Goal: Use online tool/utility: Utilize a website feature to perform a specific function

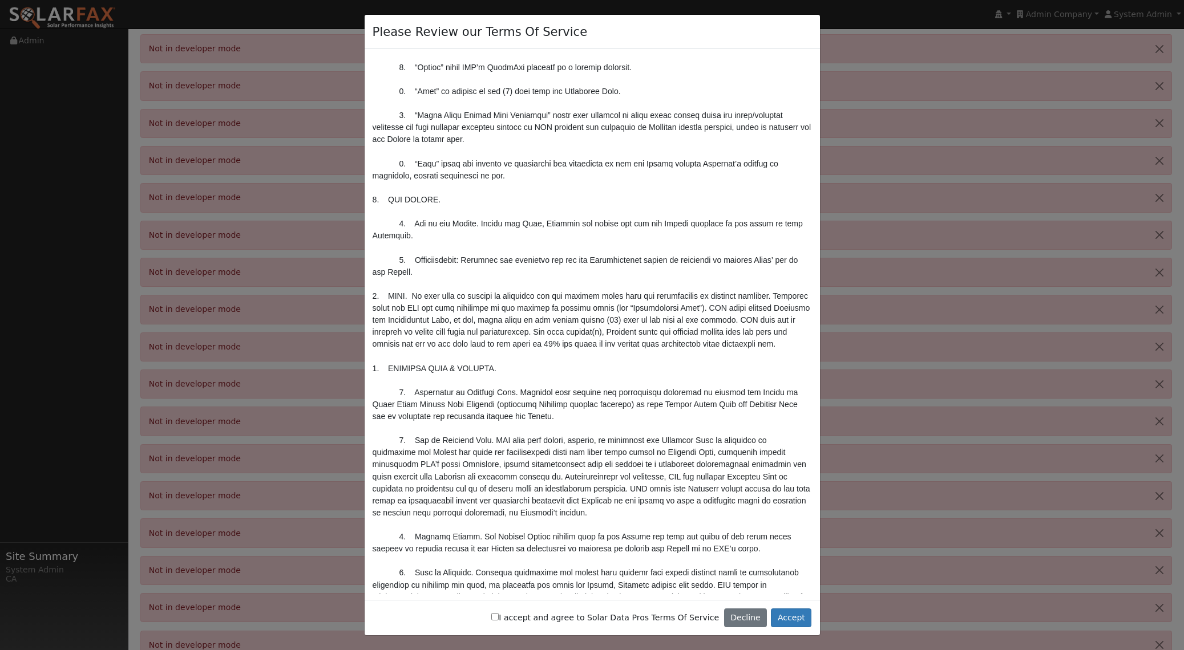
scroll to position [363, 0]
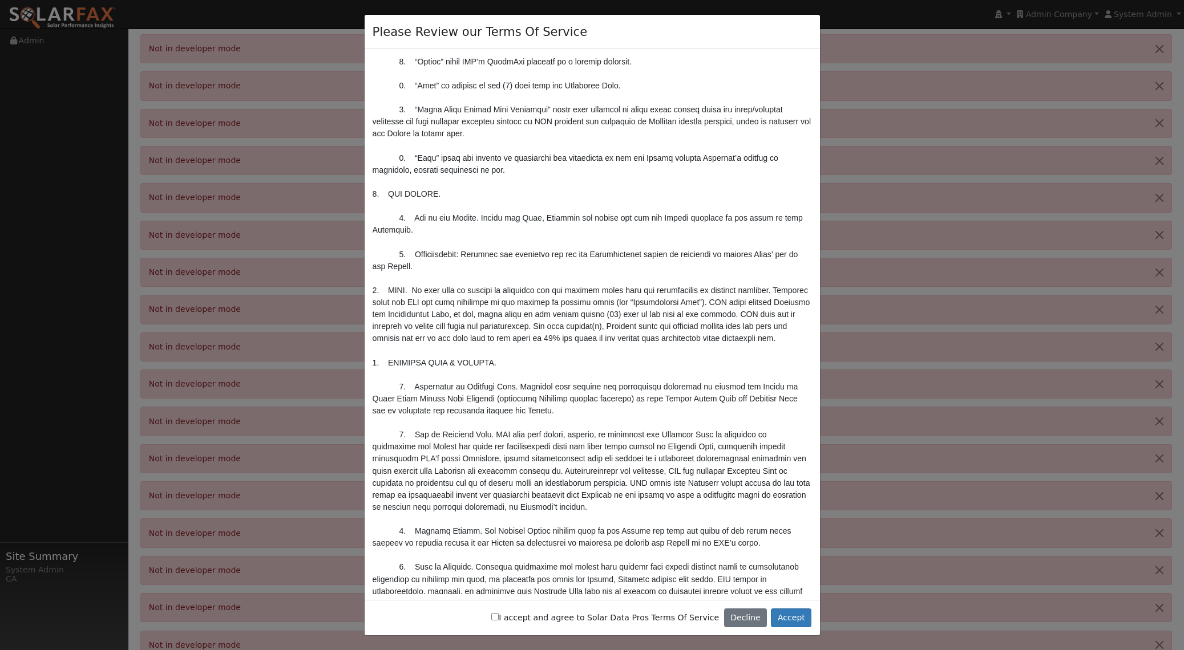
click at [634, 617] on label "I accept and agree to Solar Data Pros Terms Of Service" at bounding box center [605, 618] width 228 height 12
click at [499, 617] on input "I accept and agree to Solar Data Pros Terms Of Service" at bounding box center [494, 616] width 7 height 7
checkbox input "true"
click at [799, 626] on button "Accept" at bounding box center [791, 618] width 41 height 19
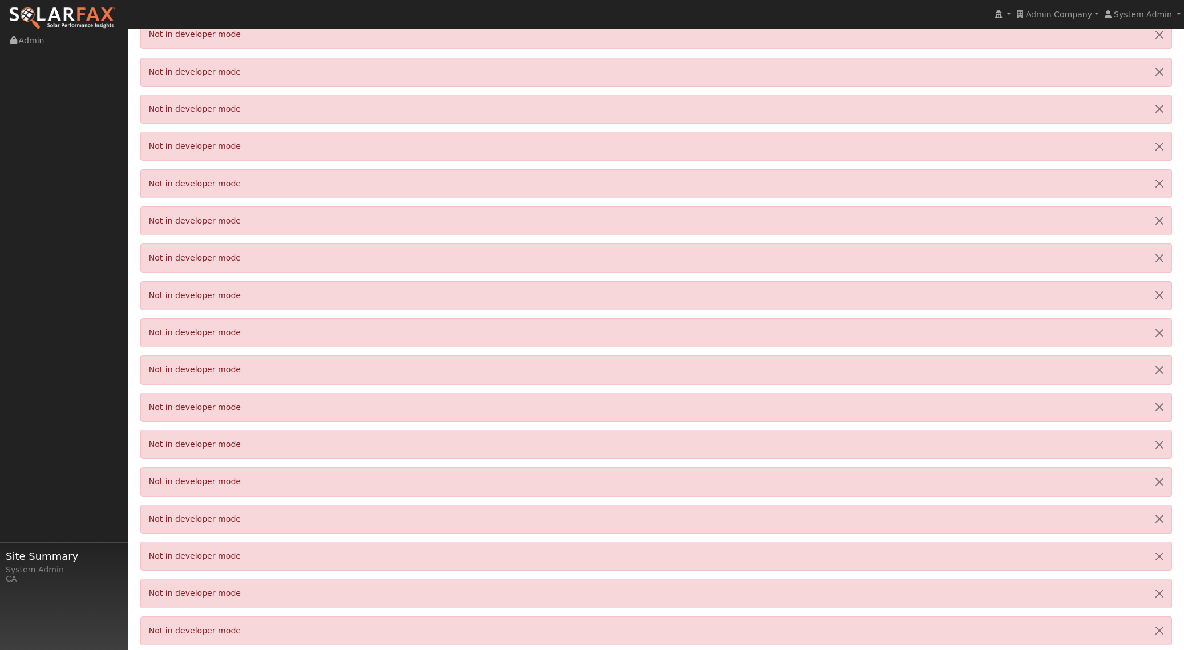
scroll to position [1769, 0]
click at [33, 41] on link "Admin" at bounding box center [64, 40] width 128 height 23
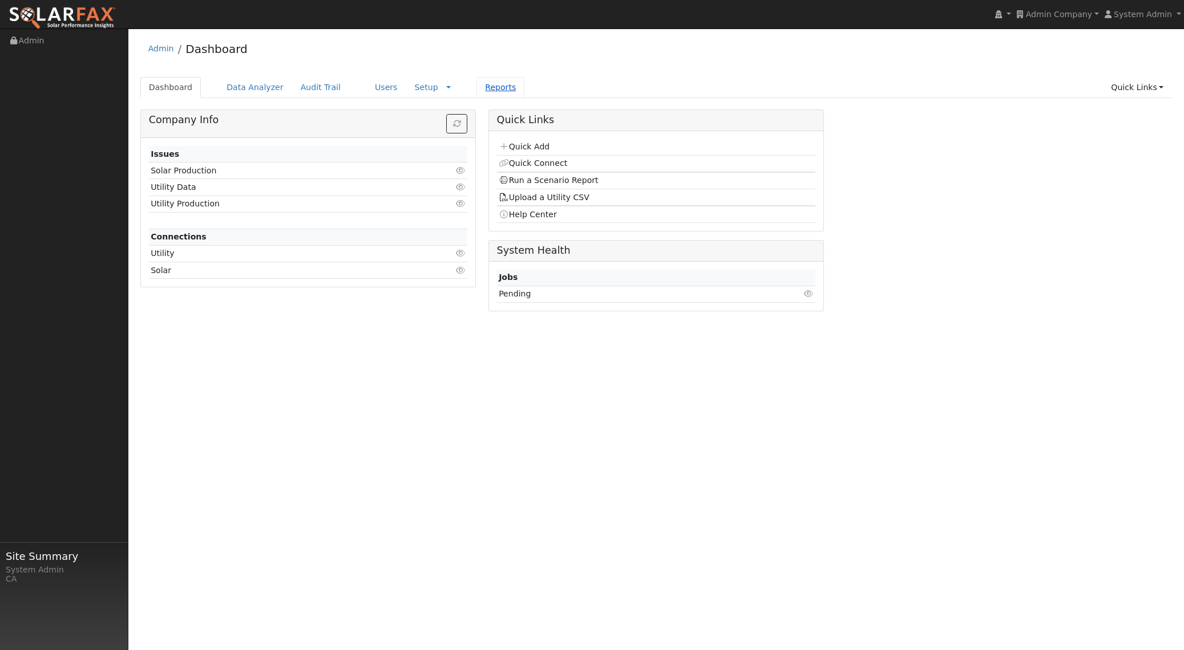
click at [479, 87] on link "Reports" at bounding box center [500, 87] width 48 height 21
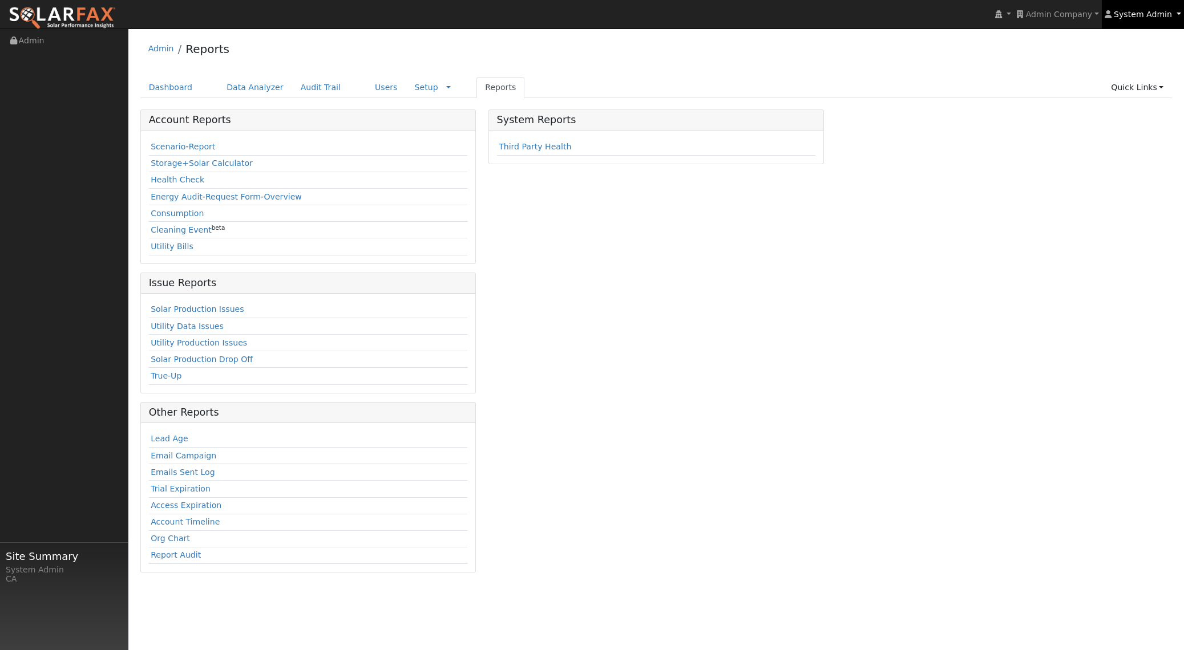
click at [1137, 23] on link "System Admin" at bounding box center [1143, 14] width 82 height 29
click at [957, 231] on div "Account Reports Scenario - Report Storage+Solar Calculator Health Check Energy …" at bounding box center [656, 346] width 1044 height 472
click at [1135, 12] on span "System Admin" at bounding box center [1143, 14] width 58 height 9
click at [822, 253] on div "System Reports Third Party Health" at bounding box center [656, 346] width 348 height 472
click at [1121, 21] on link "System Admin" at bounding box center [1143, 14] width 82 height 29
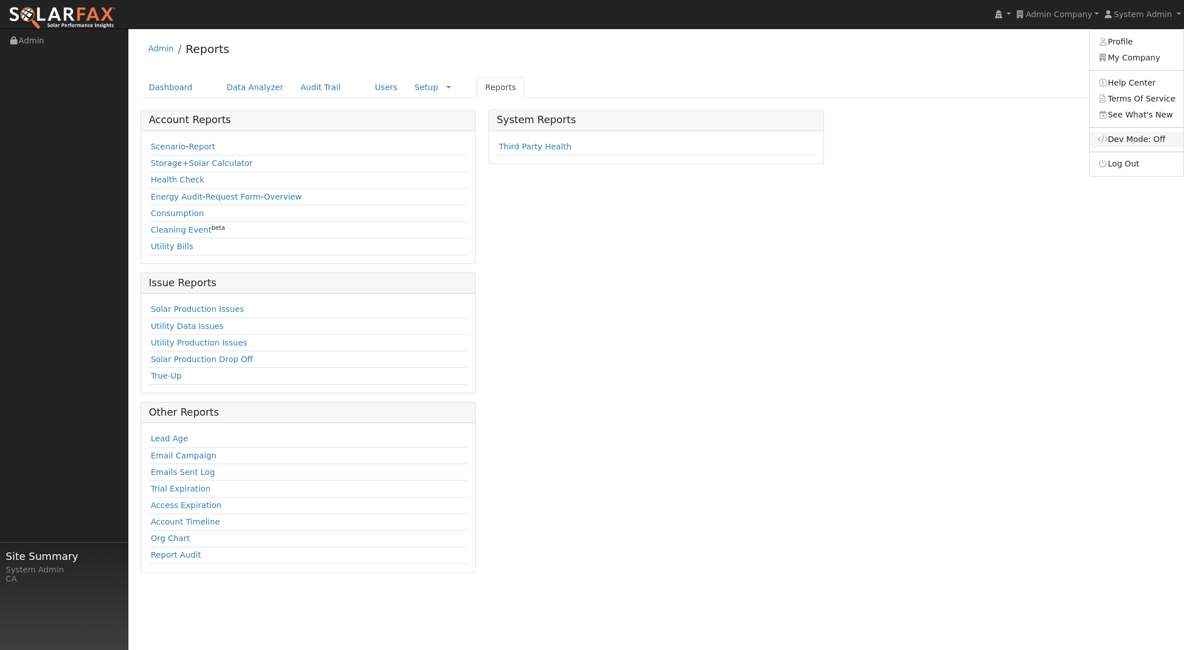
click at [1123, 145] on link "Dev Mode: Off" at bounding box center [1137, 140] width 94 height 16
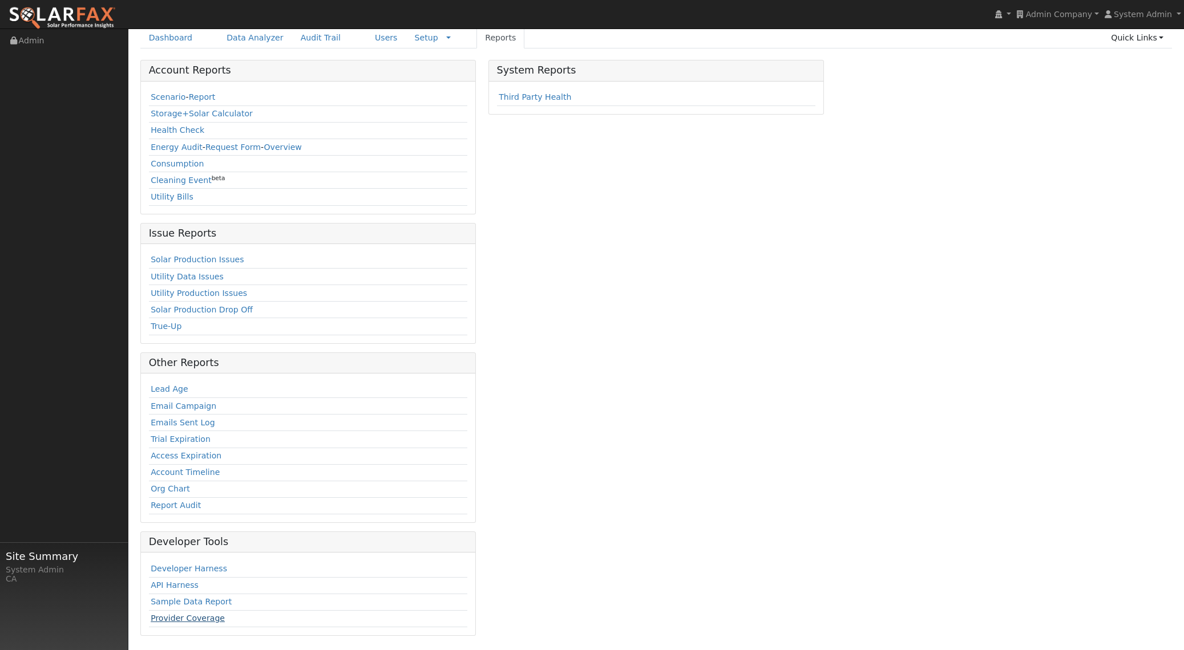
click at [194, 617] on link "Provider Coverage" at bounding box center [188, 618] width 74 height 9
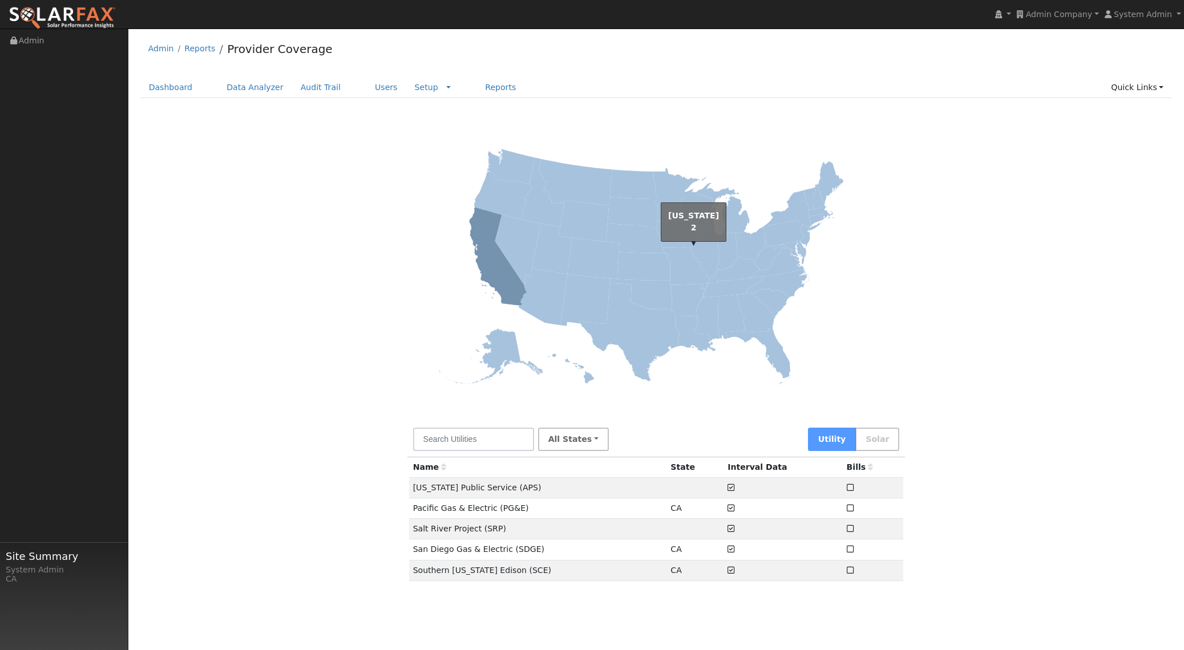
click at [703, 283] on icon at bounding box center [686, 268] width 48 height 42
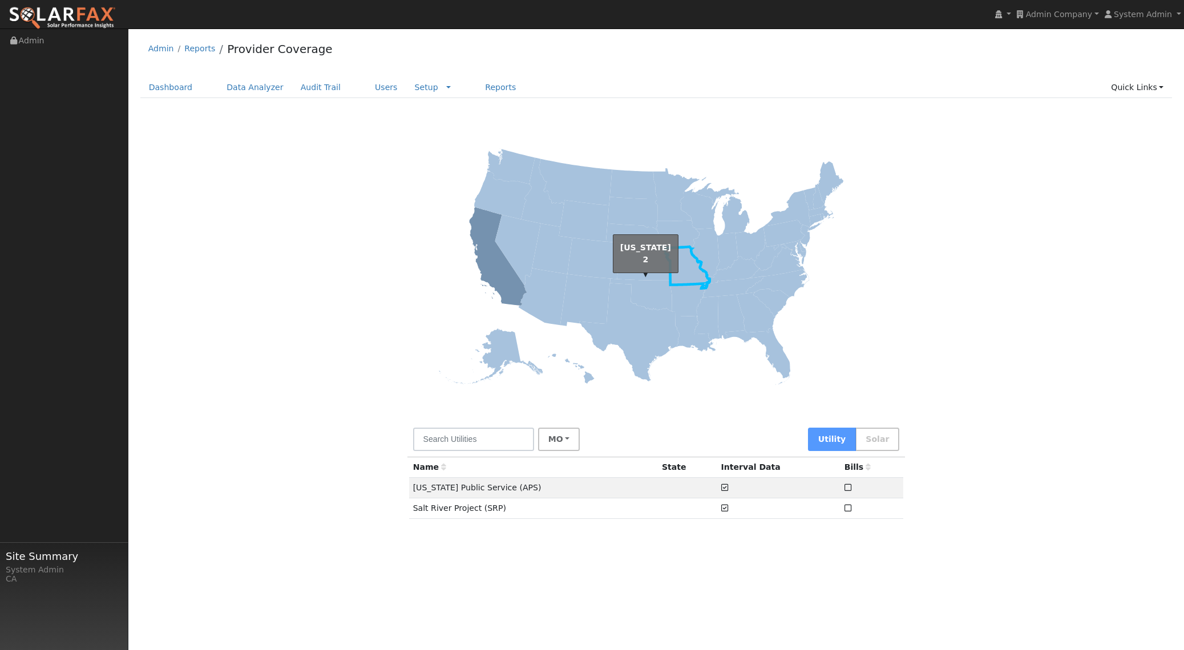
click at [643, 296] on icon at bounding box center [641, 295] width 62 height 33
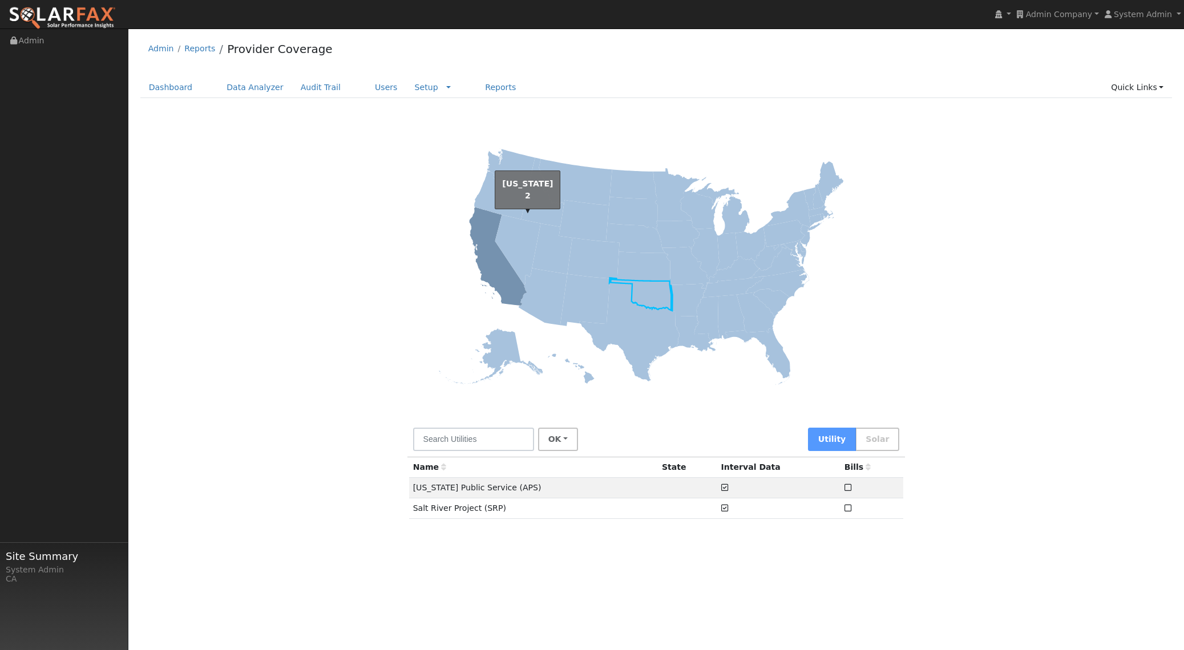
click at [528, 234] on icon at bounding box center [518, 250] width 46 height 71
click at [487, 229] on icon at bounding box center [498, 257] width 58 height 99
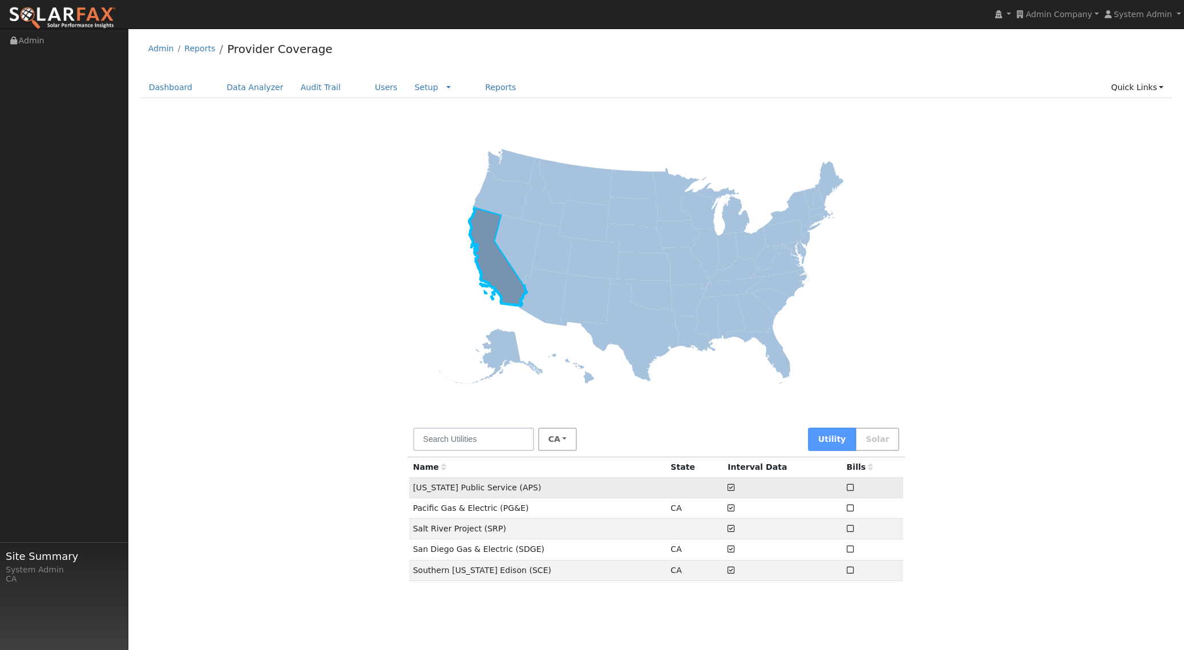
click at [433, 486] on td "[US_STATE] Public Service (APS)" at bounding box center [538, 488] width 258 height 21
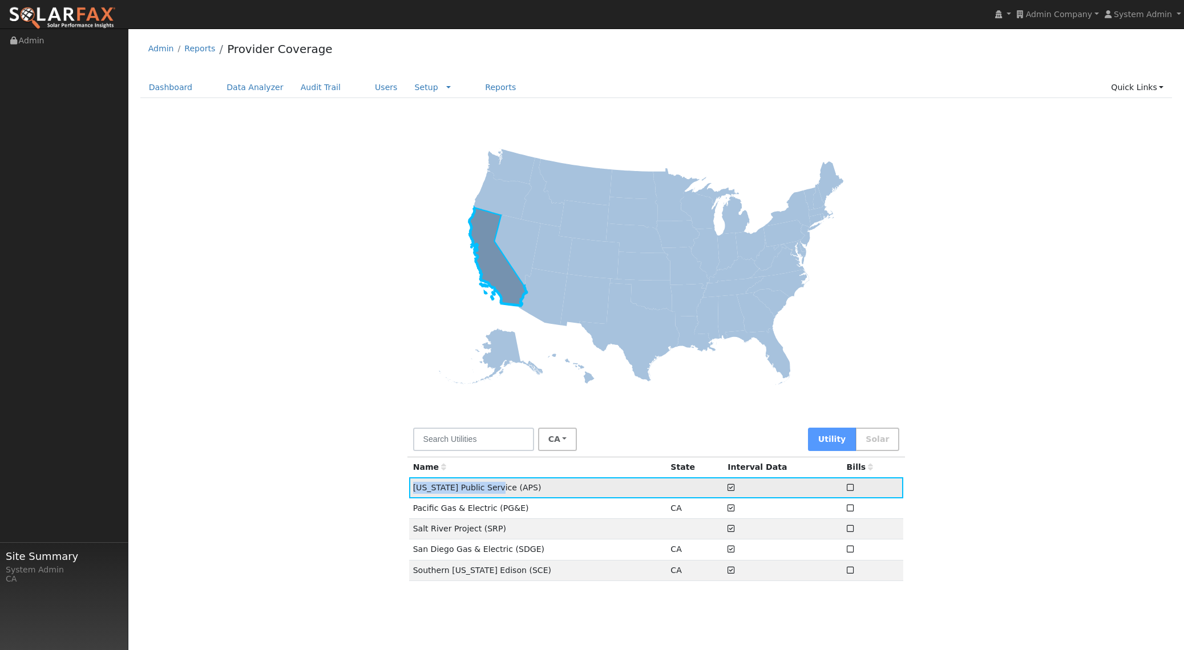
drag, startPoint x: 444, startPoint y: 484, endPoint x: 480, endPoint y: 485, distance: 35.9
click at [478, 484] on td "Arizona Public Service (APS)" at bounding box center [538, 488] width 258 height 21
copy td "Arizona Public Service"
click at [280, 44] on link "Provider Coverage" at bounding box center [280, 49] width 106 height 14
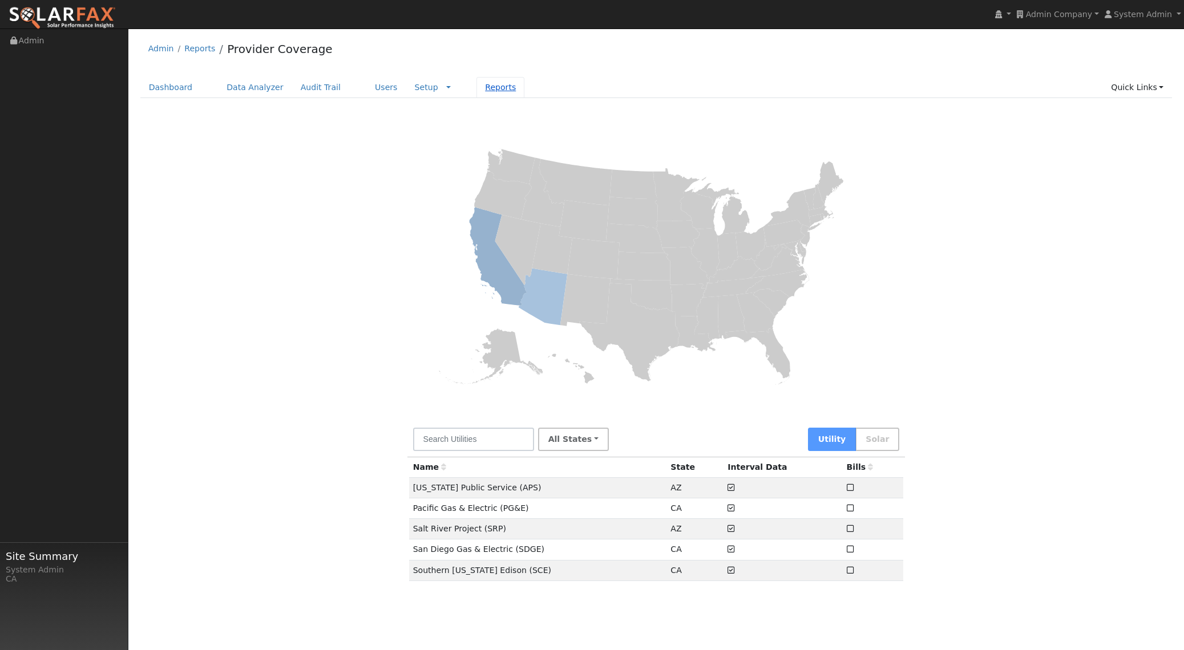
click at [494, 90] on link "Reports" at bounding box center [500, 87] width 48 height 21
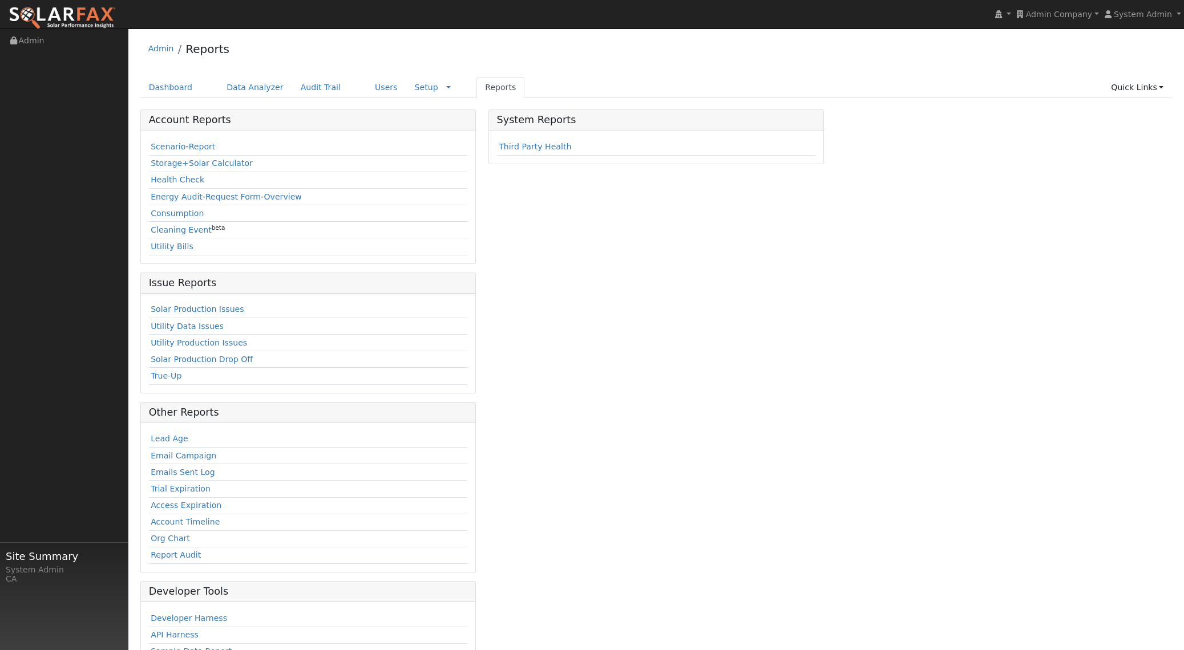
scroll to position [50, 0]
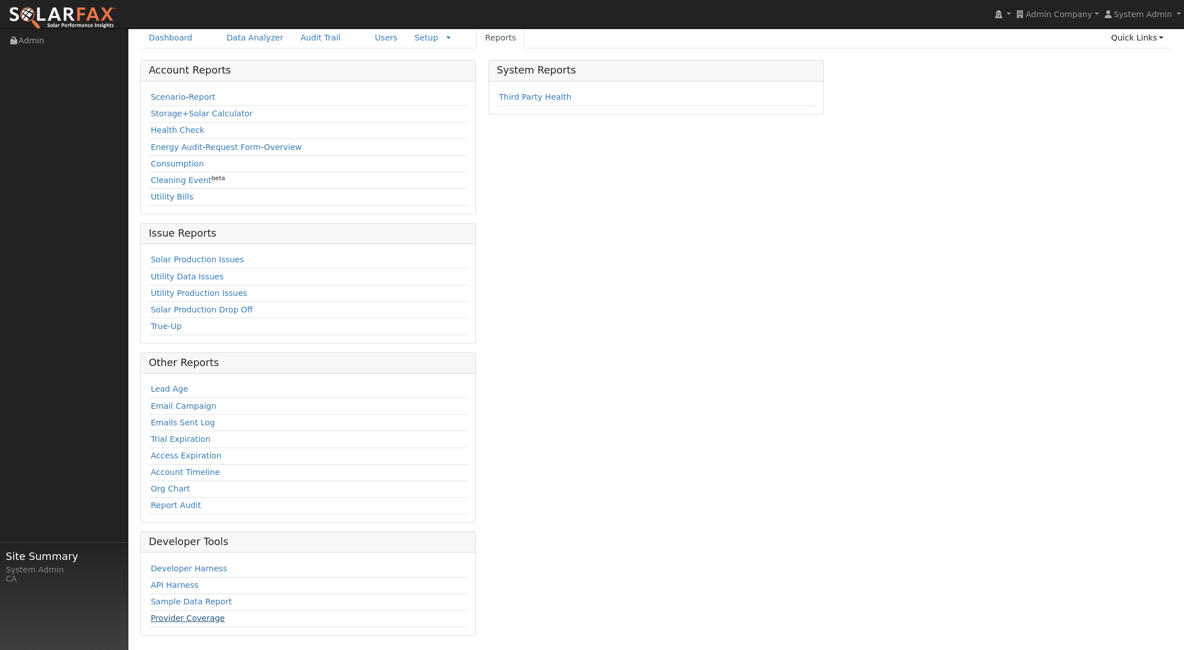
click at [199, 618] on link "Provider Coverage" at bounding box center [188, 618] width 74 height 9
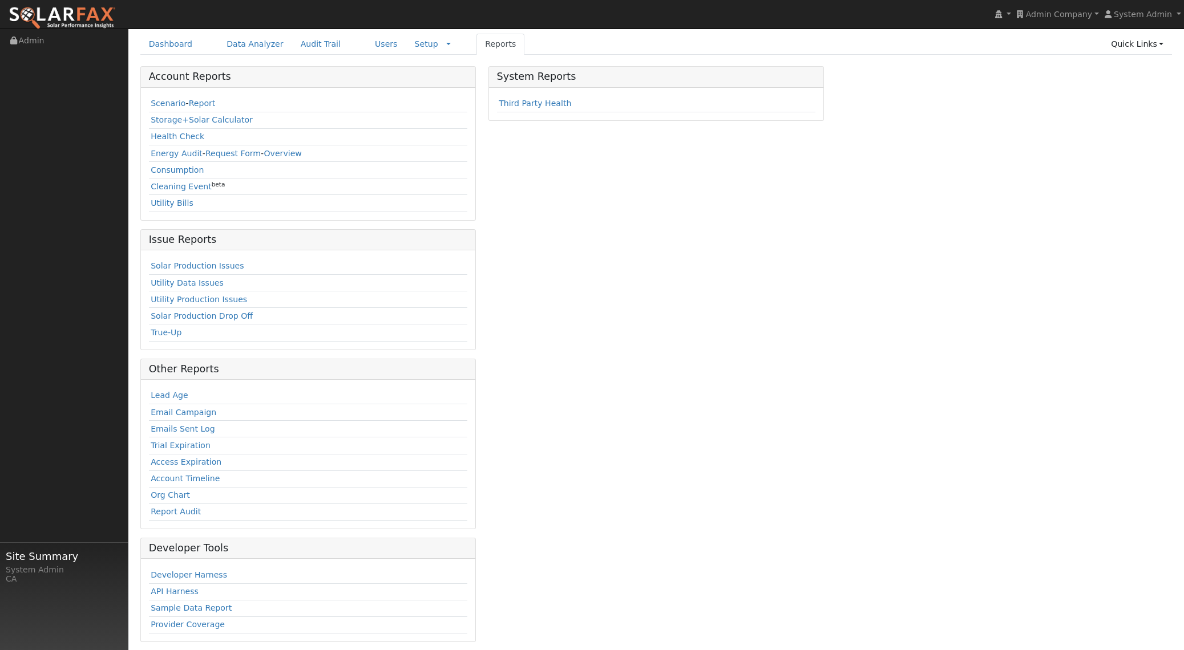
scroll to position [50, 0]
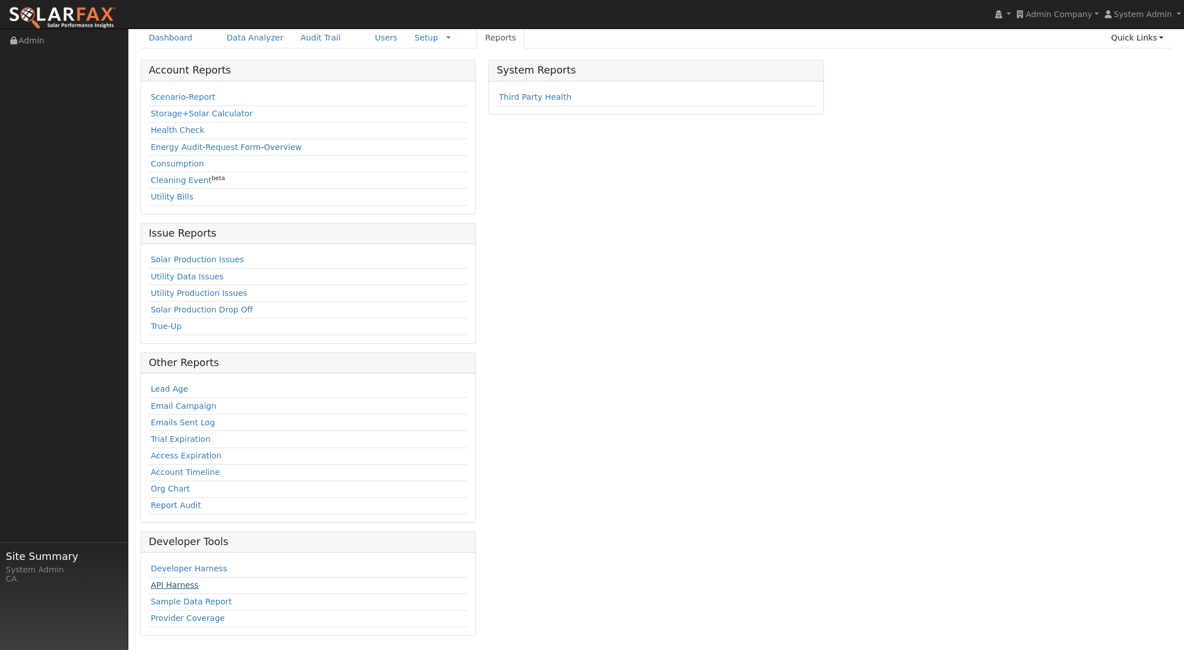
click at [184, 586] on link "API Harness" at bounding box center [175, 585] width 48 height 9
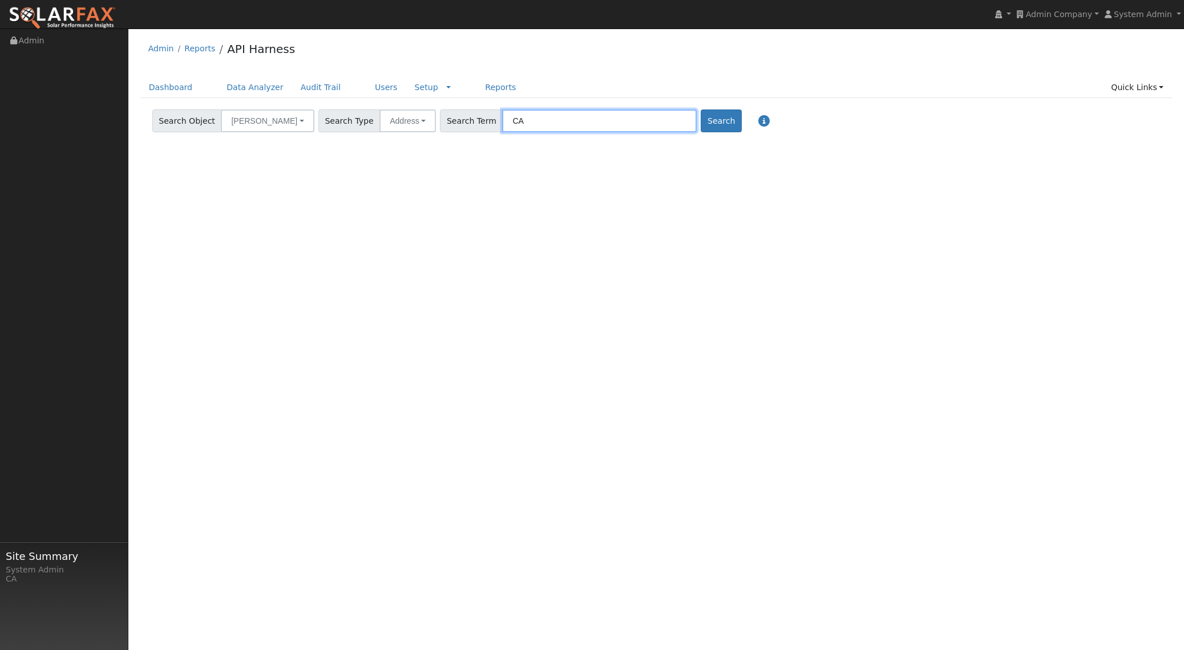
click at [519, 116] on input "CA" at bounding box center [599, 121] width 195 height 23
paste input "[STREET_ADDRESS]"
type input "[STREET_ADDRESS]"
click at [701, 118] on button "Search" at bounding box center [721, 121] width 41 height 23
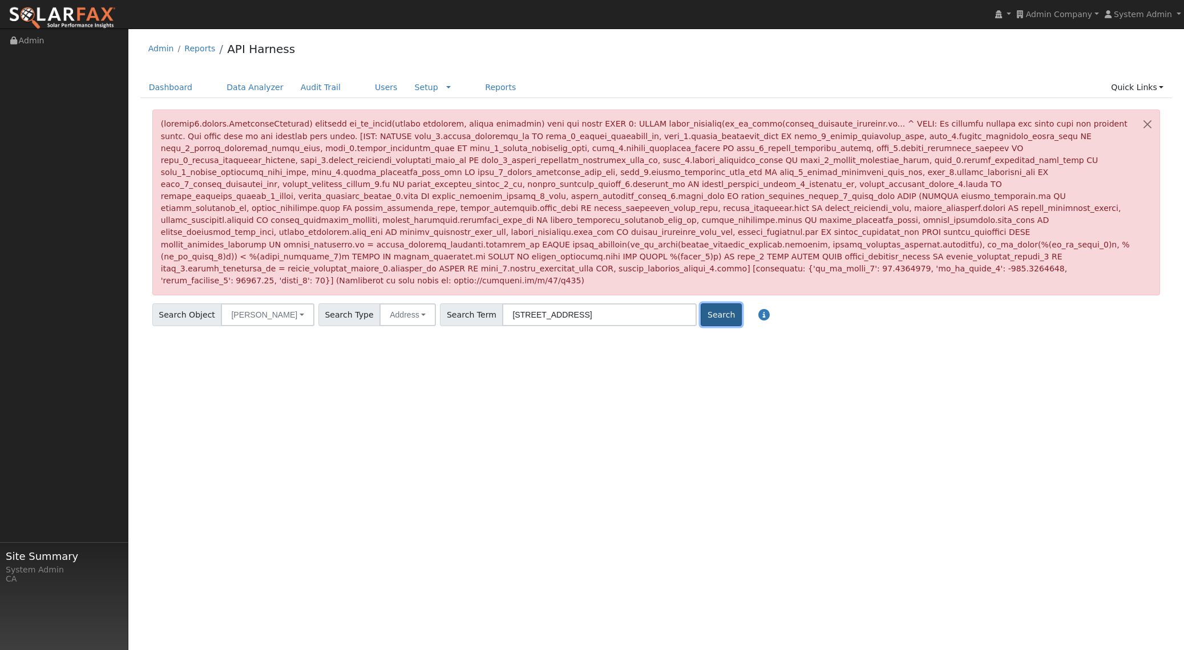
click at [701, 304] on button "Search" at bounding box center [721, 315] width 41 height 23
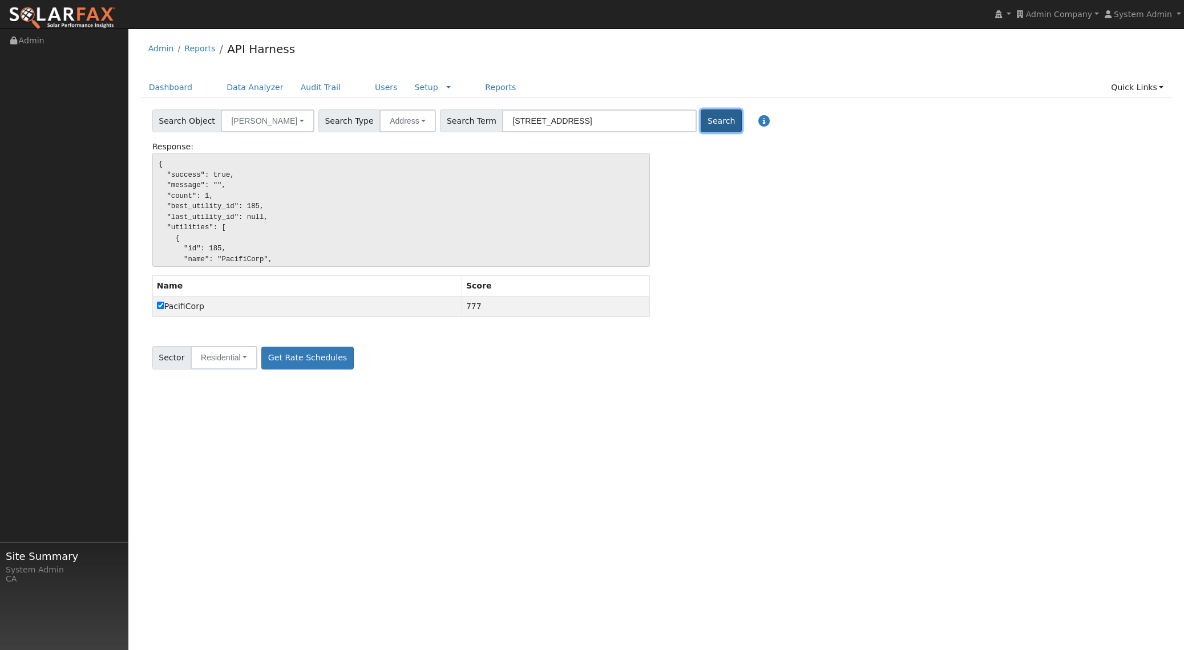
click at [701, 120] on button "Search" at bounding box center [721, 121] width 41 height 23
click at [306, 354] on button "Get Rate Schedules" at bounding box center [307, 358] width 92 height 23
